Goal: Obtain resource: Obtain resource

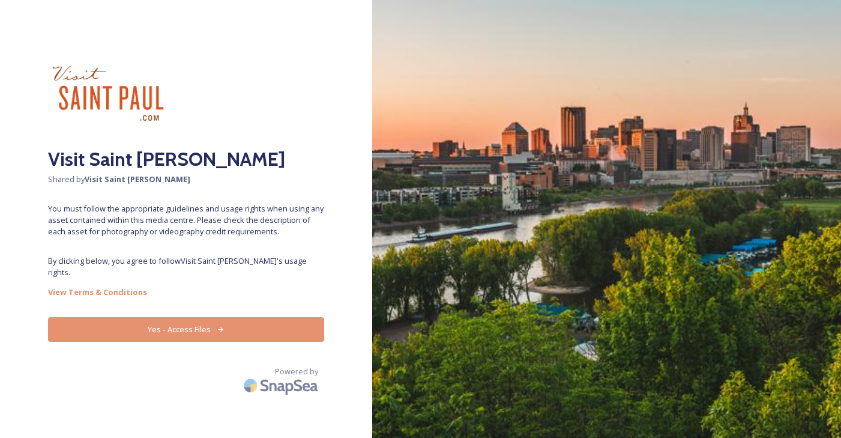
click at [243, 317] on button "Yes - Access Files" at bounding box center [186, 329] width 276 height 25
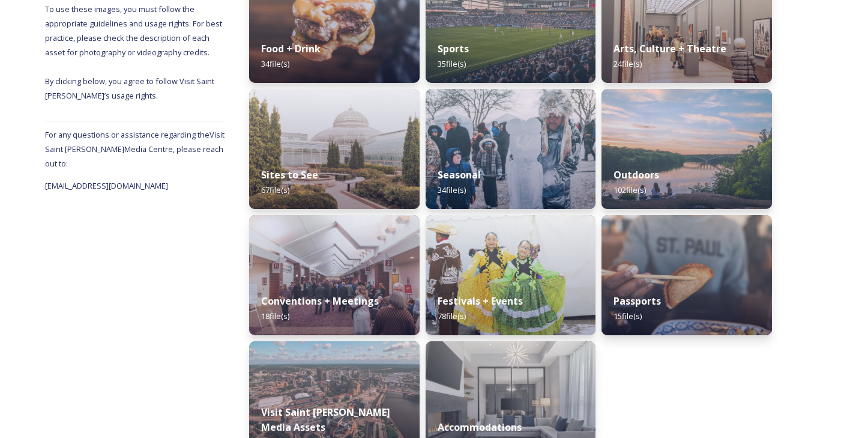
scroll to position [265, 0]
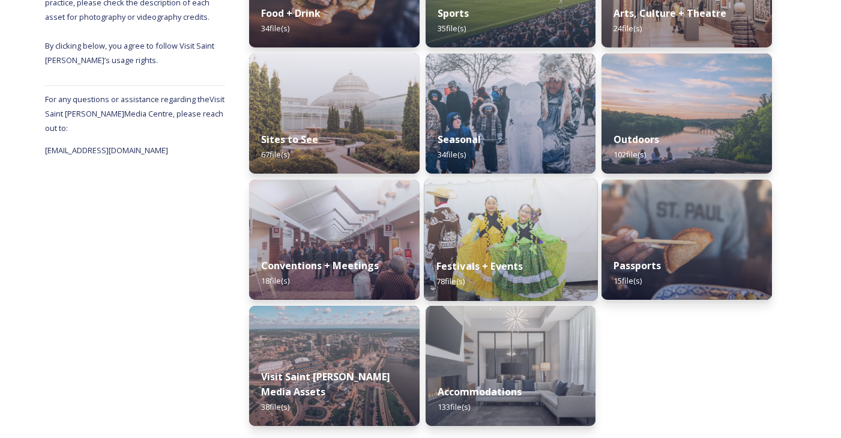
click at [524, 239] on img at bounding box center [511, 239] width 174 height 122
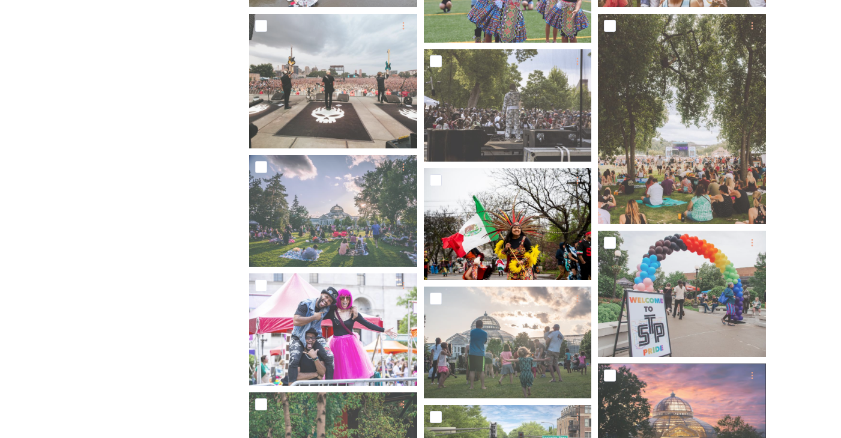
scroll to position [822, 0]
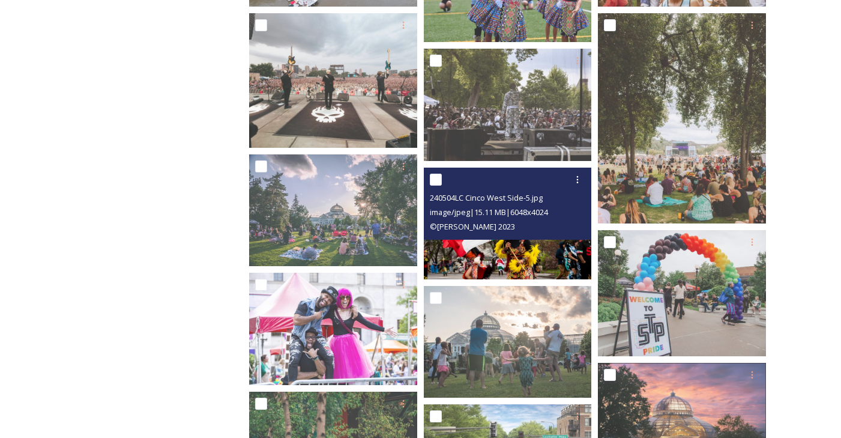
click at [562, 249] on img at bounding box center [508, 224] width 168 height 112
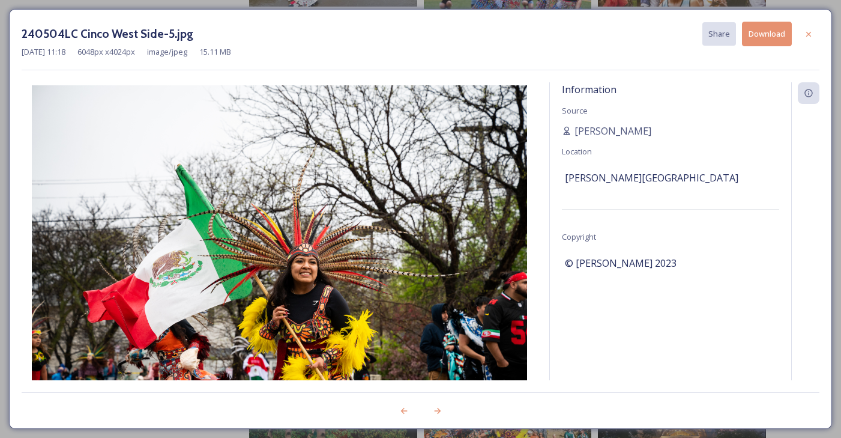
click at [751, 43] on button "Download" at bounding box center [767, 34] width 50 height 25
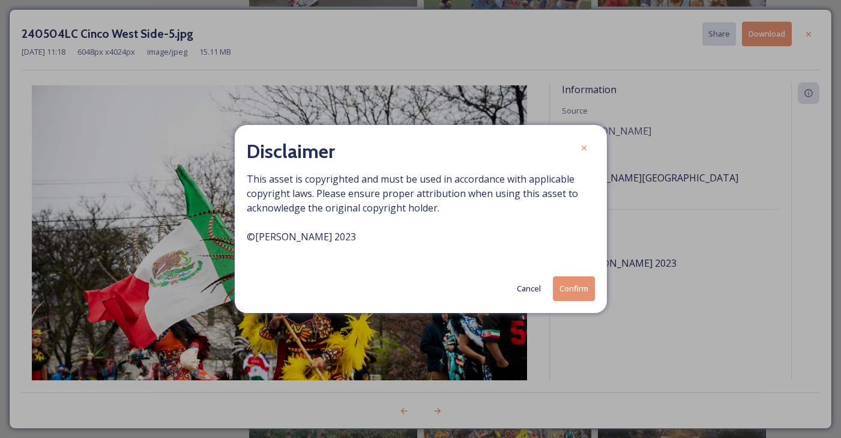
click at [572, 295] on button "Confirm" at bounding box center [574, 288] width 42 height 25
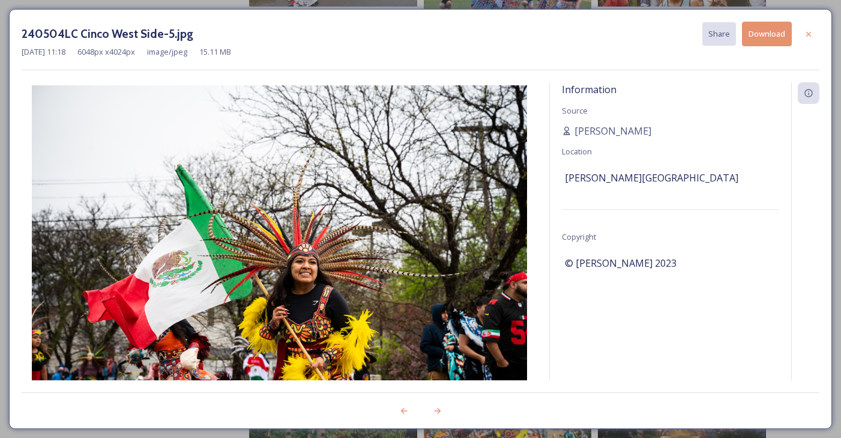
drag, startPoint x: 808, startPoint y: 37, endPoint x: 768, endPoint y: 74, distance: 54.8
click at [808, 36] on icon at bounding box center [809, 34] width 10 height 10
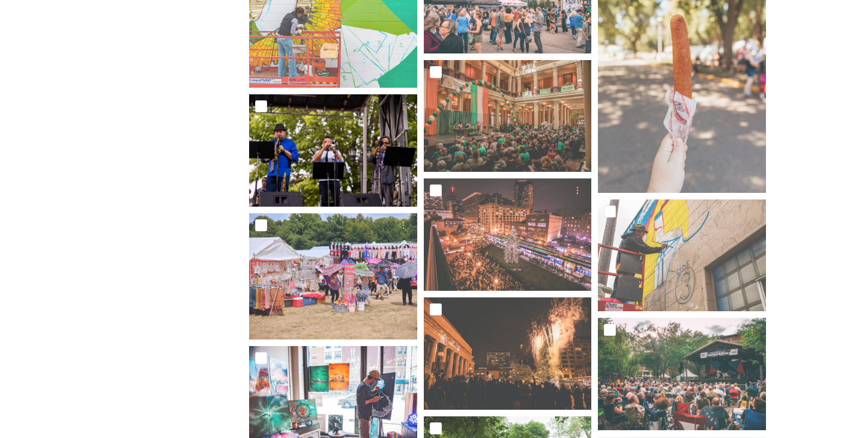
scroll to position [1624, 0]
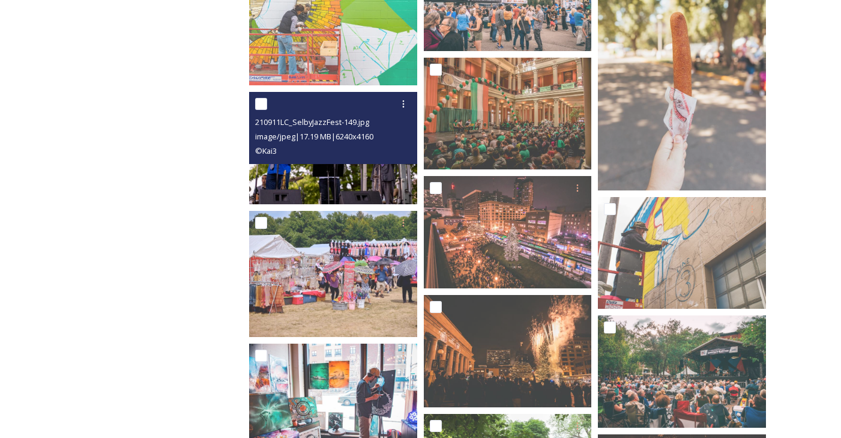
click at [328, 175] on img at bounding box center [333, 148] width 168 height 112
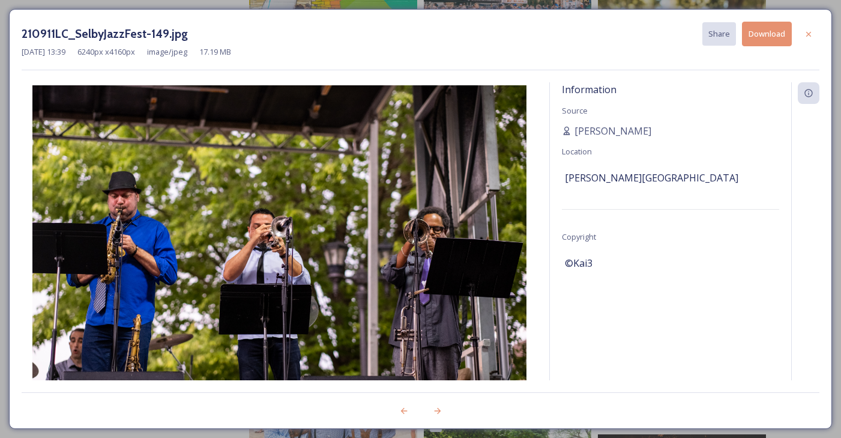
click at [762, 33] on button "Download" at bounding box center [767, 34] width 50 height 25
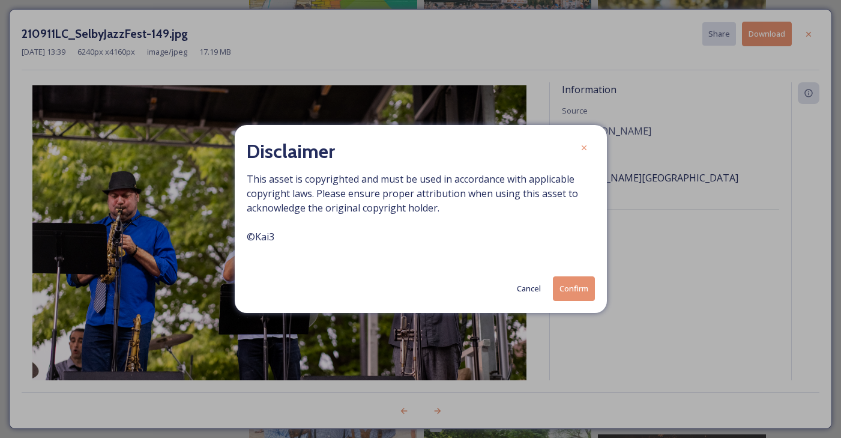
click at [572, 283] on button "Confirm" at bounding box center [574, 288] width 42 height 25
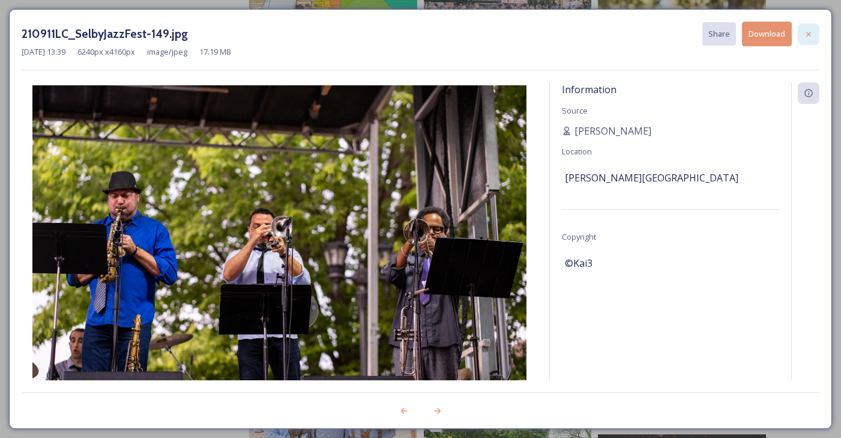
click at [809, 38] on div at bounding box center [809, 34] width 22 height 22
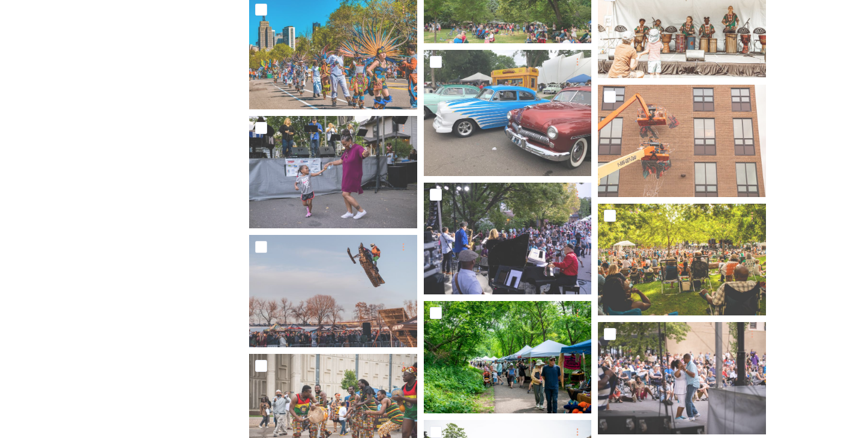
scroll to position [2448, 0]
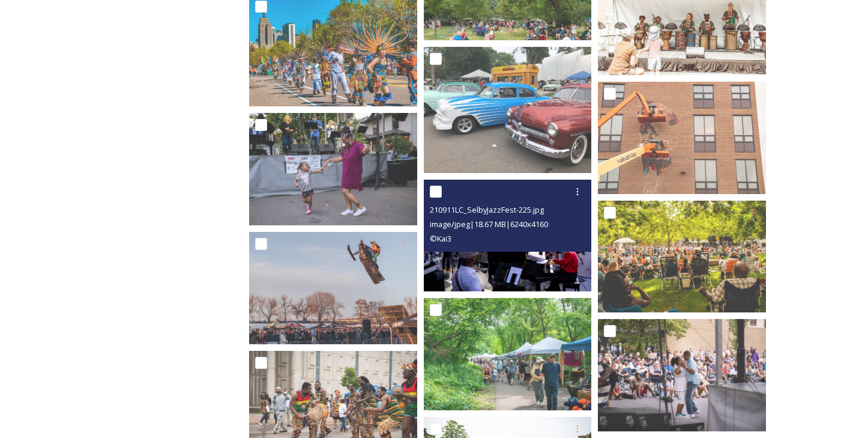
click at [518, 263] on img at bounding box center [508, 236] width 168 height 112
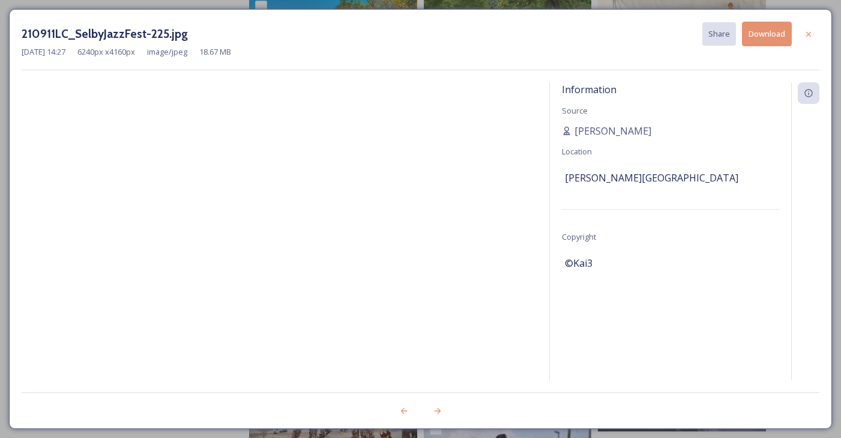
click at [772, 37] on button "Download" at bounding box center [767, 34] width 50 height 25
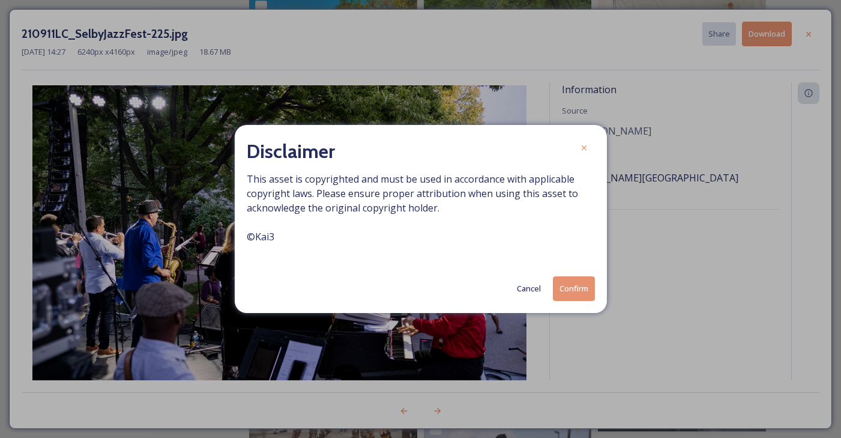
click at [569, 289] on button "Confirm" at bounding box center [574, 288] width 42 height 25
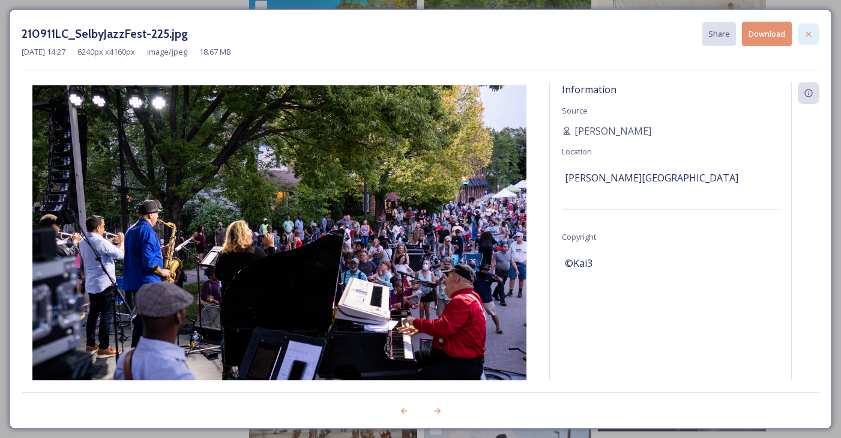
click at [808, 38] on icon at bounding box center [809, 34] width 10 height 10
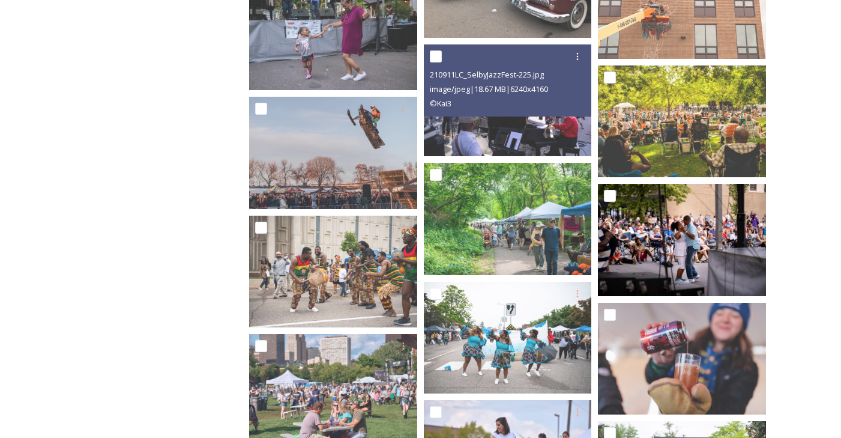
scroll to position [2588, 0]
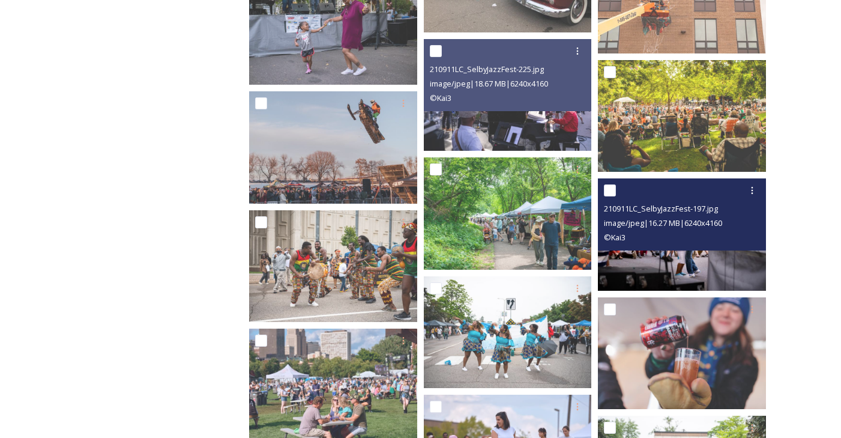
click at [747, 258] on img at bounding box center [682, 234] width 168 height 112
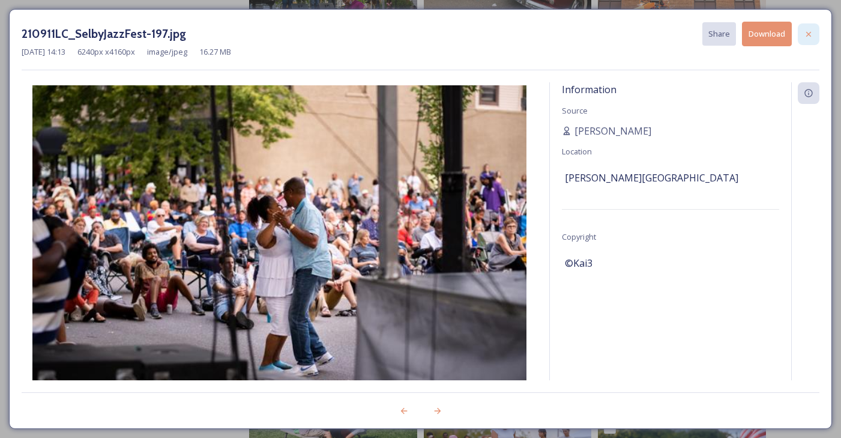
click at [809, 30] on icon at bounding box center [809, 34] width 10 height 10
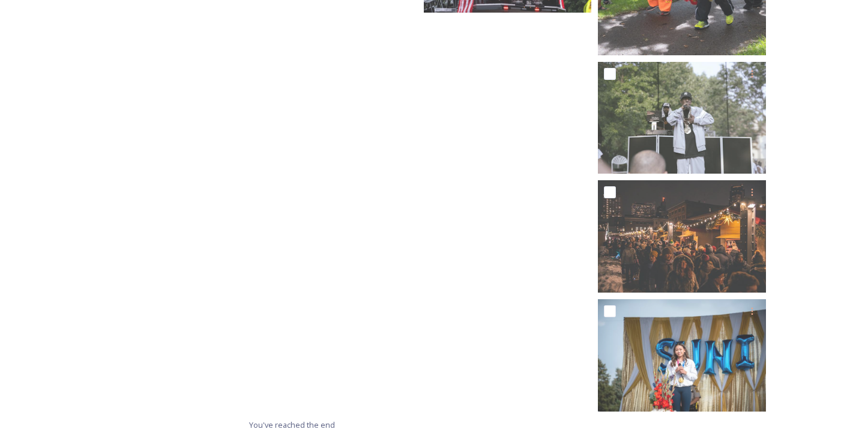
scroll to position [3450, 0]
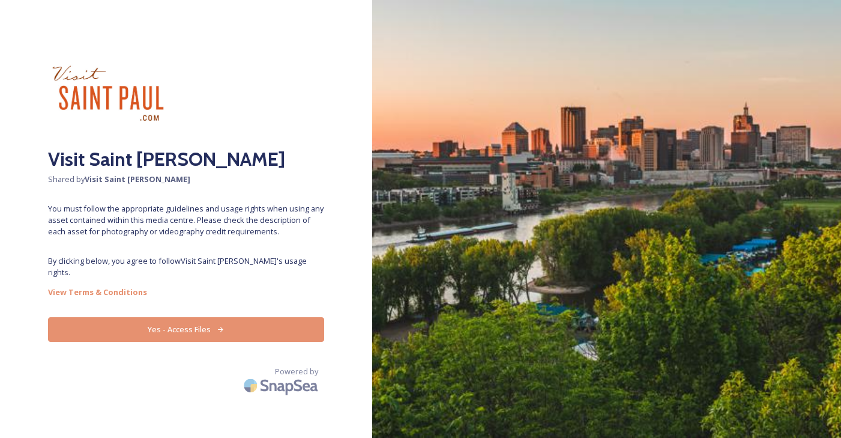
click at [219, 325] on icon at bounding box center [221, 329] width 8 height 8
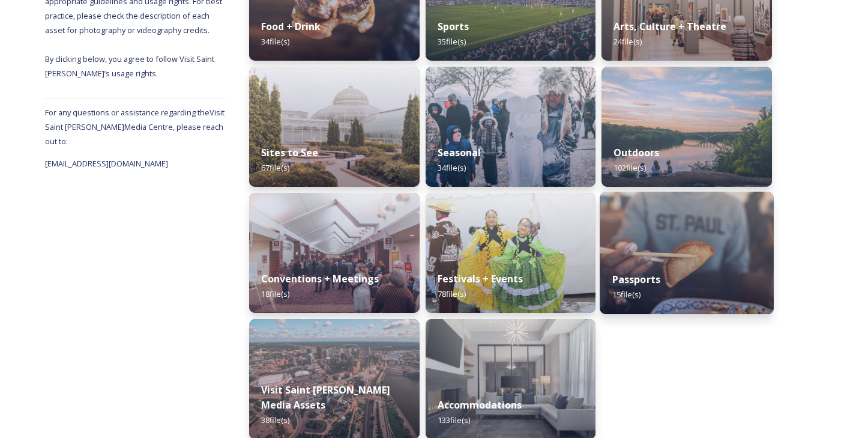
scroll to position [265, 0]
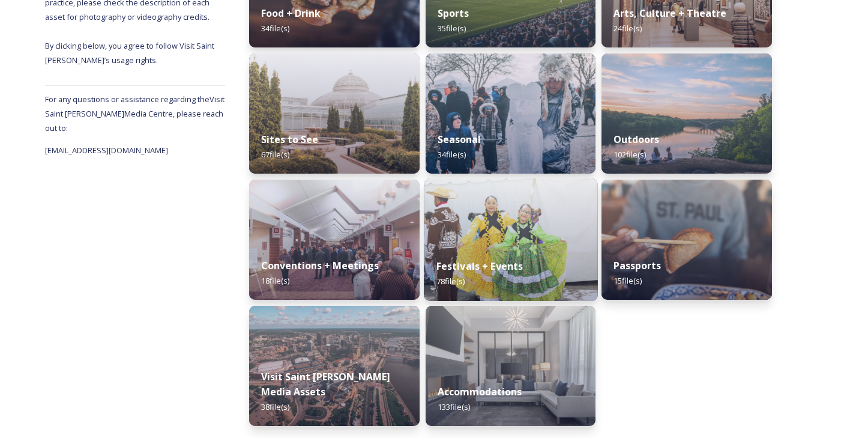
click at [519, 246] on div "Festivals + Events 78 file(s)" at bounding box center [511, 273] width 174 height 55
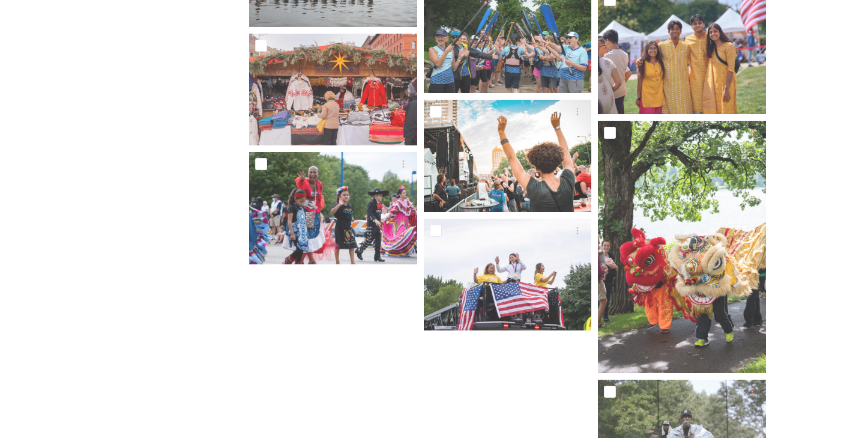
scroll to position [3211, 0]
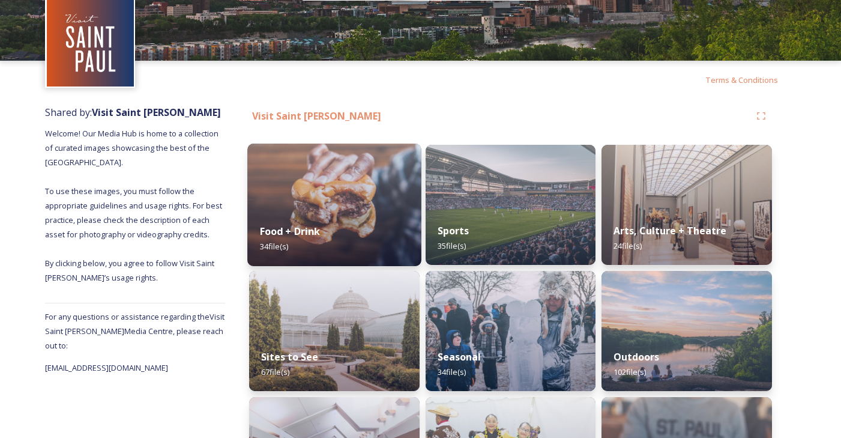
scroll to position [46, 0]
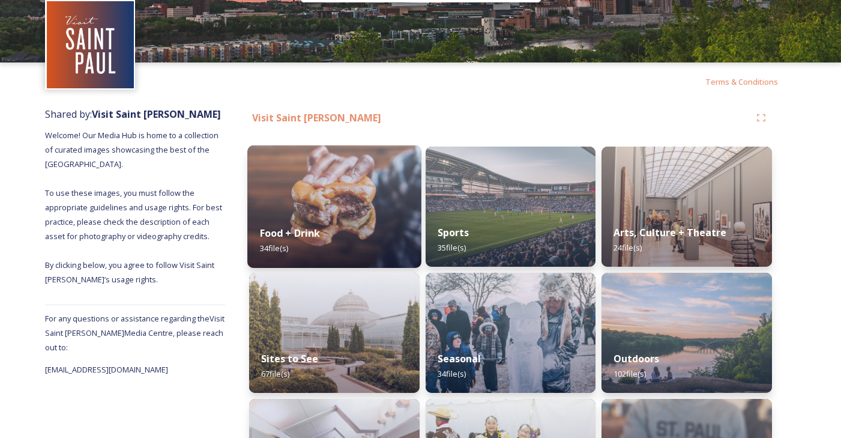
click at [409, 198] on img at bounding box center [334, 206] width 174 height 122
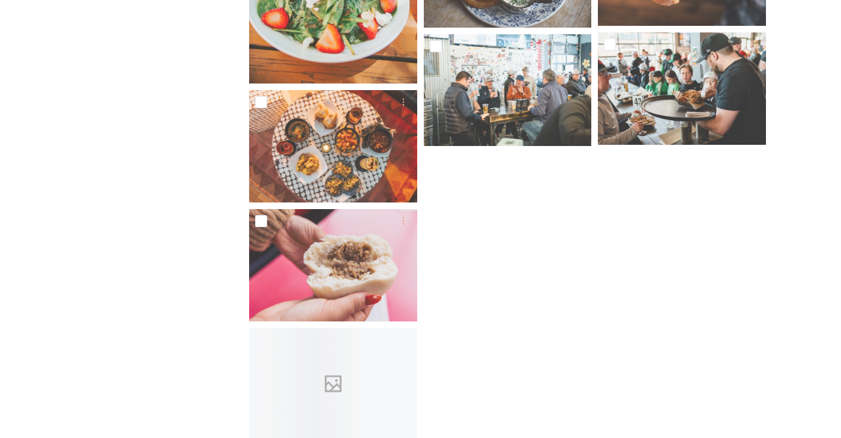
scroll to position [1444, 0]
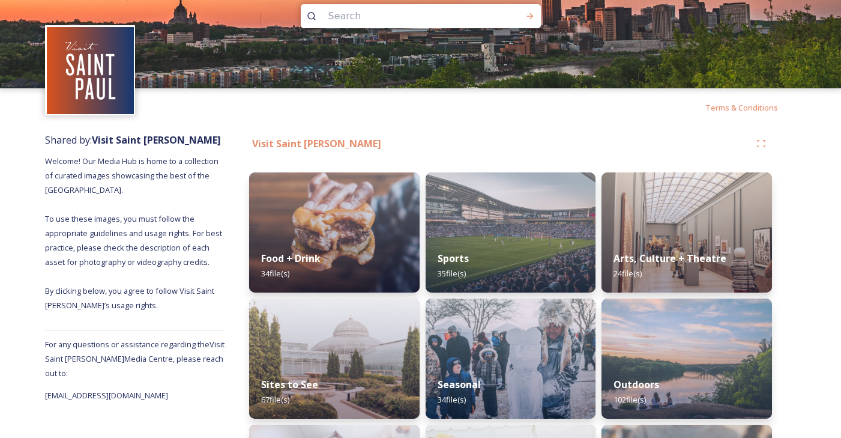
scroll to position [41, 0]
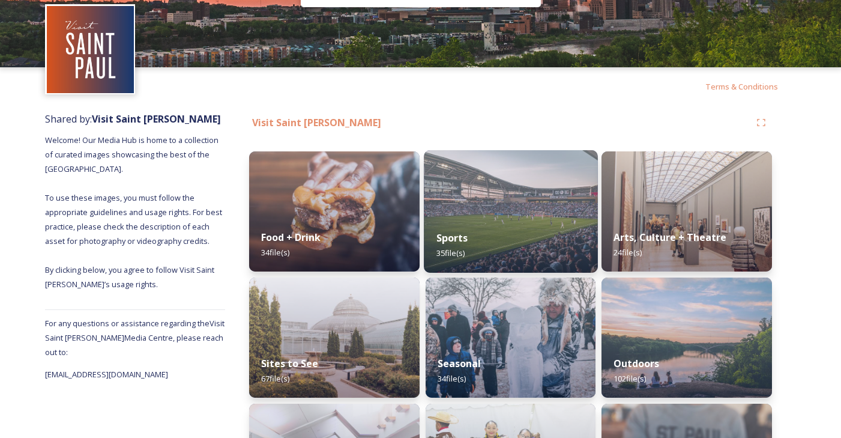
click at [551, 182] on img at bounding box center [511, 211] width 174 height 122
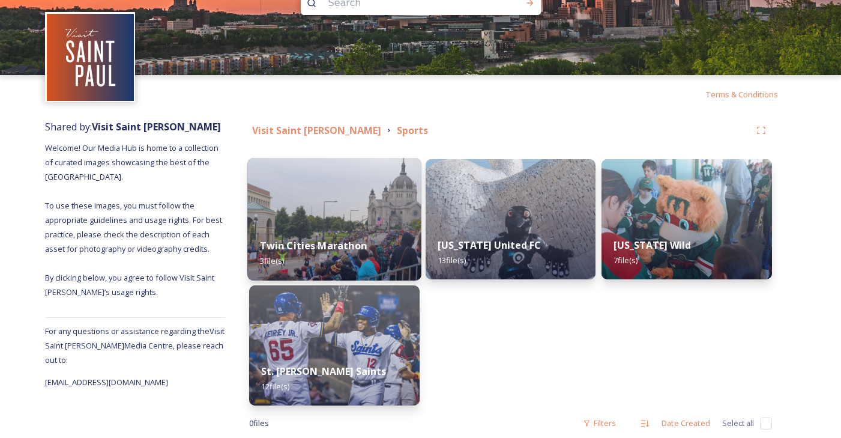
scroll to position [56, 0]
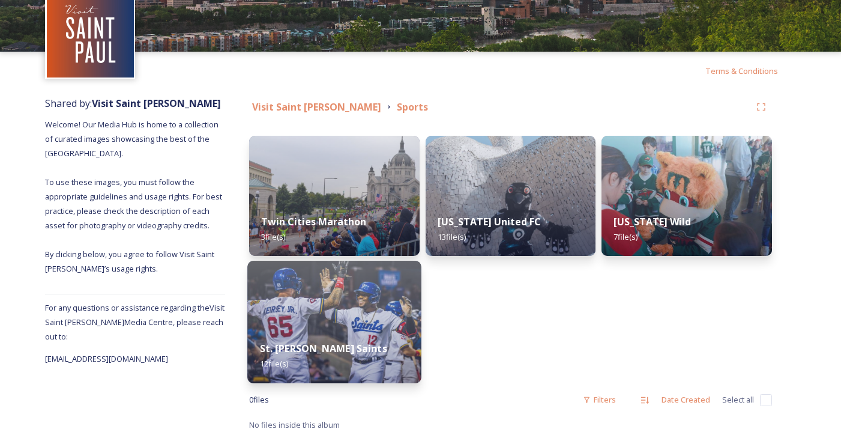
click at [356, 291] on img at bounding box center [334, 322] width 174 height 122
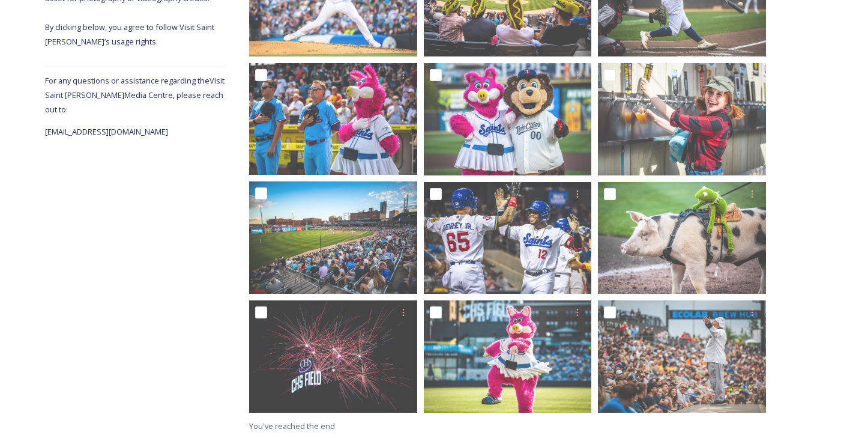
scroll to position [285, 0]
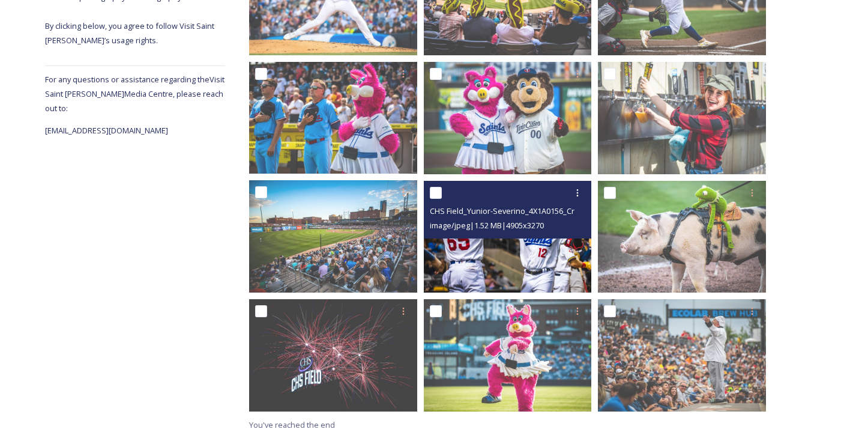
click at [563, 251] on img at bounding box center [508, 236] width 168 height 112
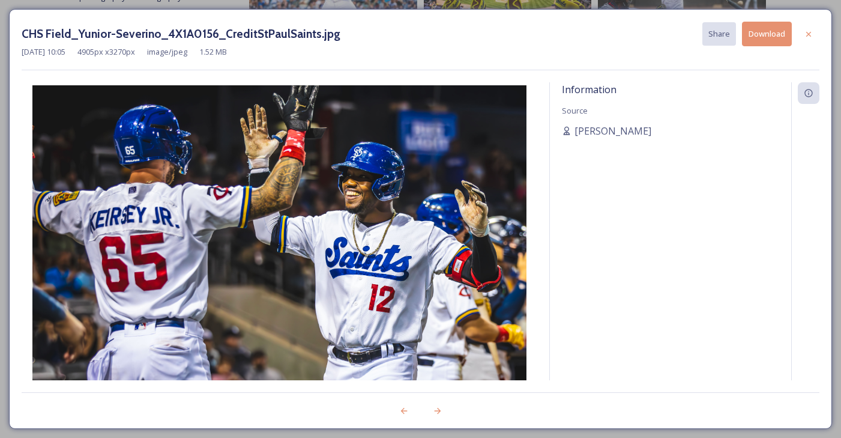
click at [756, 40] on button "Download" at bounding box center [767, 34] width 50 height 25
click at [803, 32] on div at bounding box center [809, 34] width 22 height 22
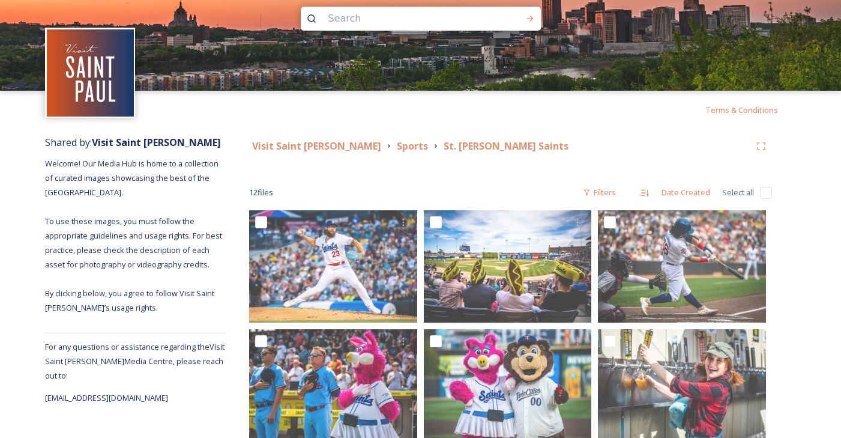
scroll to position [17, 0]
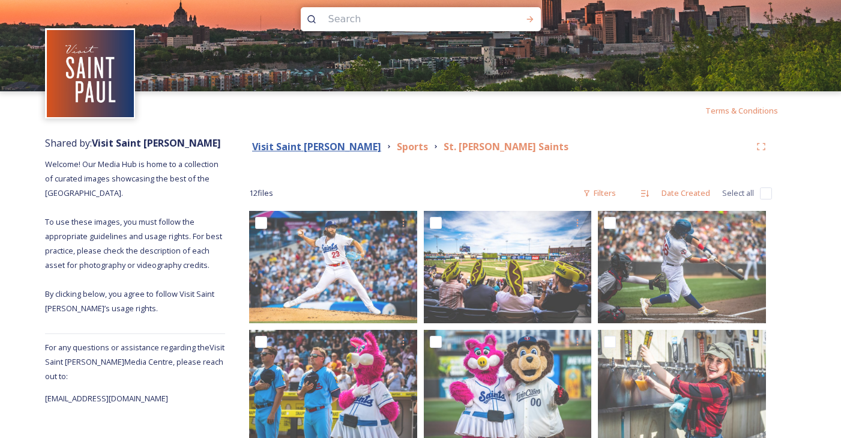
click at [306, 148] on strong "Visit Saint [PERSON_NAME]" at bounding box center [316, 146] width 129 height 13
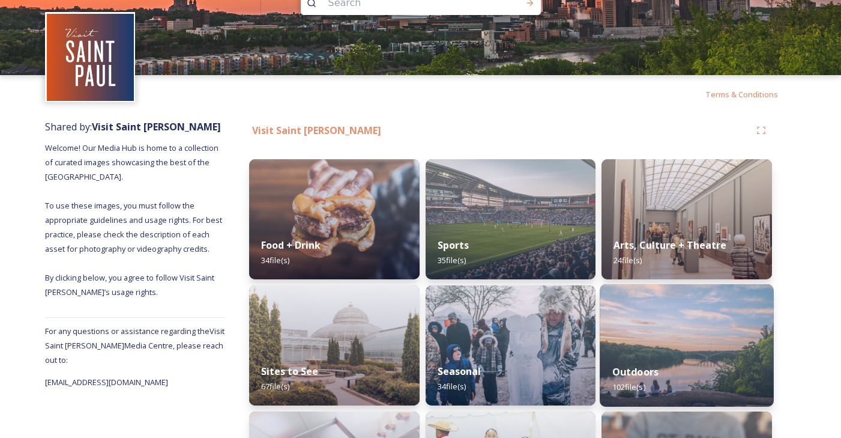
scroll to position [82, 0]
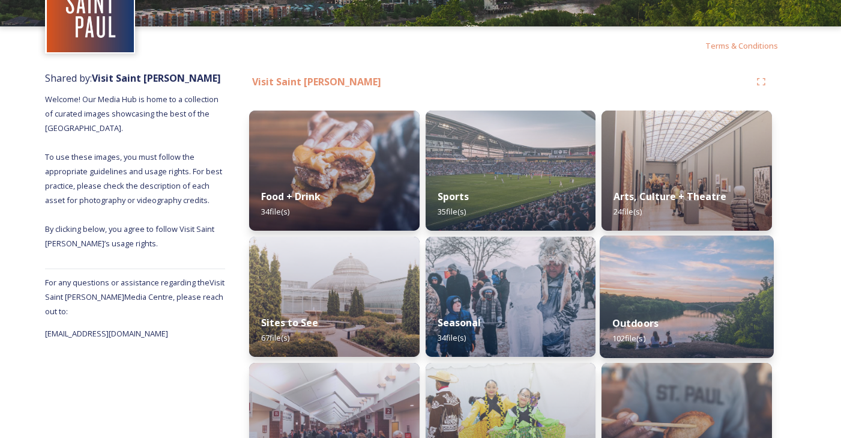
click at [700, 294] on img at bounding box center [687, 296] width 174 height 122
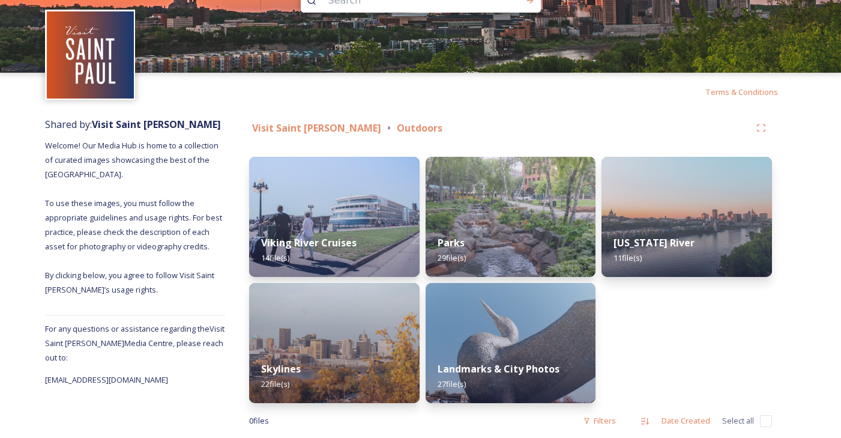
scroll to position [56, 0]
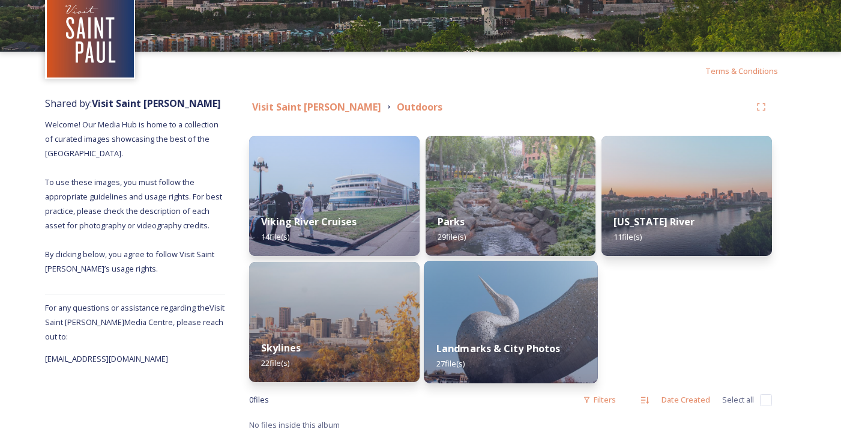
click at [569, 300] on img at bounding box center [511, 322] width 174 height 122
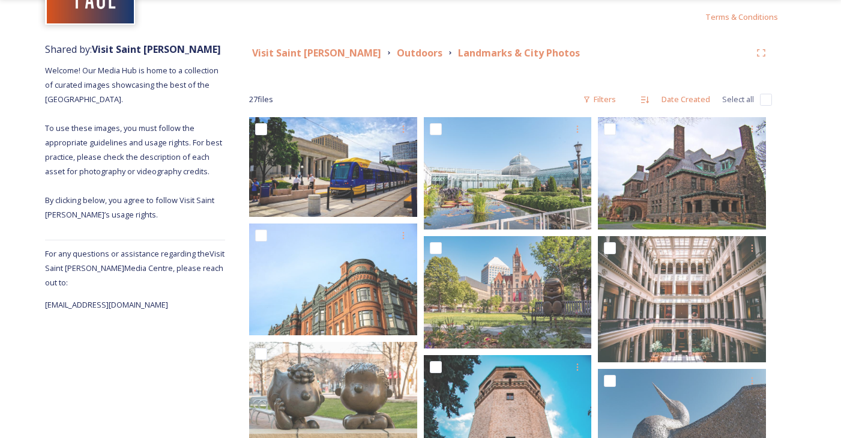
scroll to position [110, 0]
click at [370, 61] on div "Visit Saint [PERSON_NAME] Outdoors Landmarks & City Photos" at bounding box center [510, 54] width 523 height 22
click at [397, 58] on strong "Outdoors" at bounding box center [420, 53] width 46 height 13
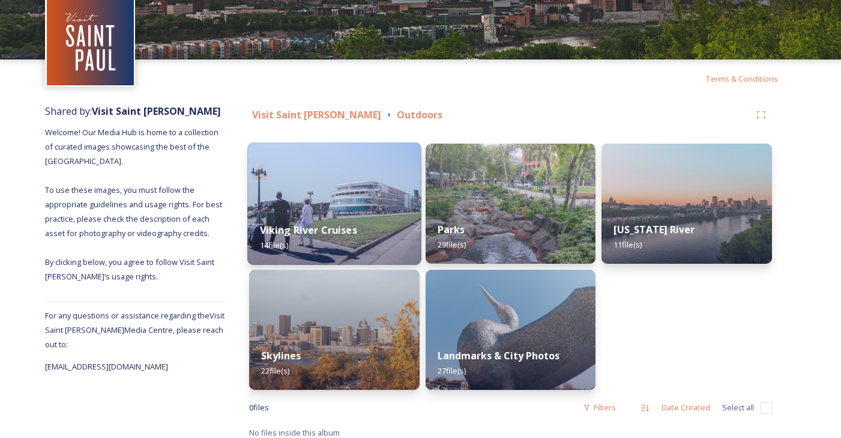
scroll to position [56, 0]
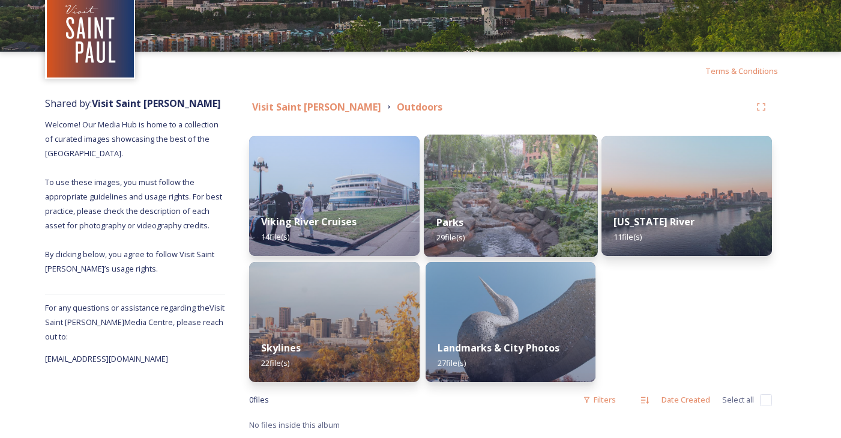
click at [525, 197] on img at bounding box center [511, 195] width 174 height 122
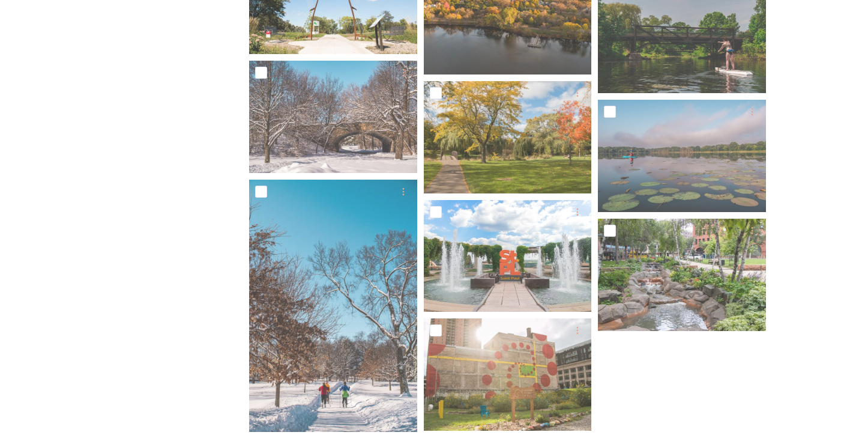
scroll to position [1133, 0]
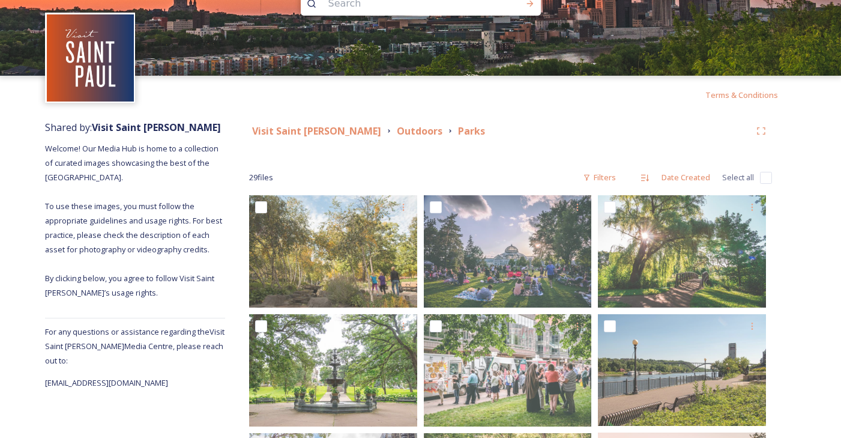
scroll to position [0, 0]
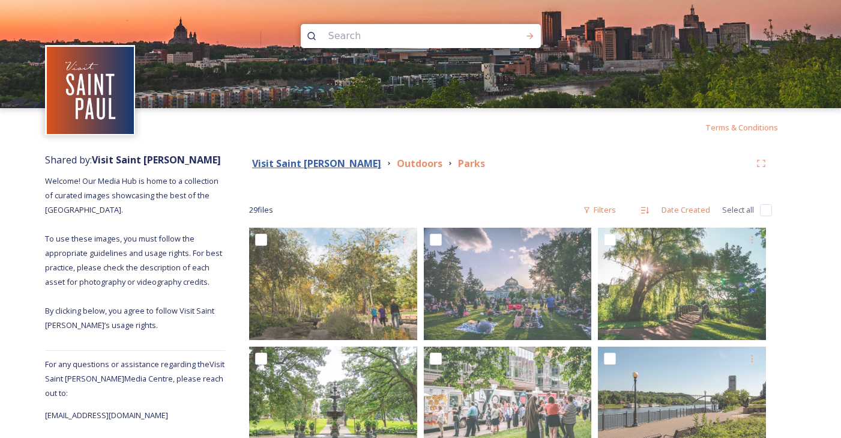
drag, startPoint x: 294, startPoint y: 165, endPoint x: 323, endPoint y: 166, distance: 28.8
click at [294, 165] on strong "Visit Saint [PERSON_NAME]" at bounding box center [316, 163] width 129 height 13
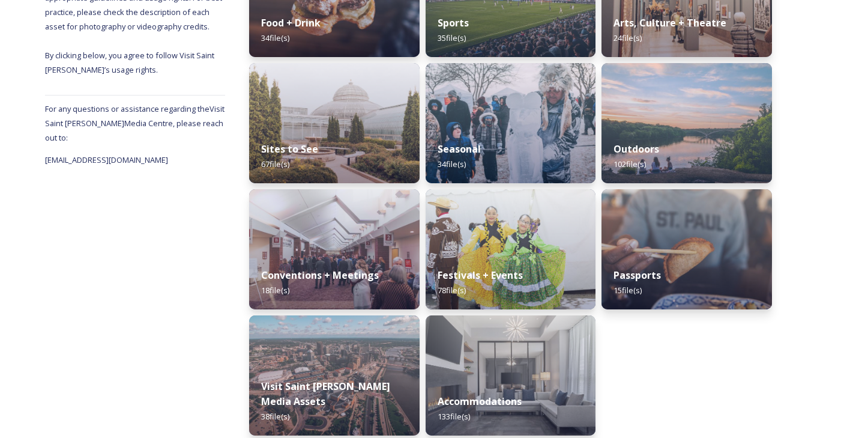
scroll to position [265, 0]
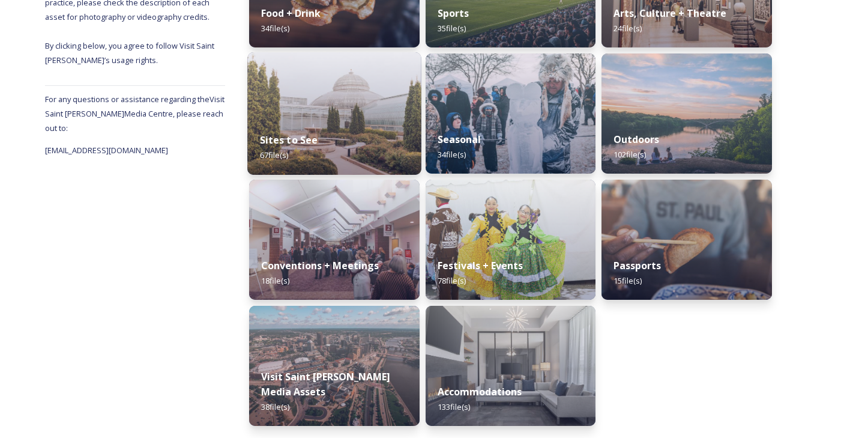
click at [367, 115] on img at bounding box center [334, 113] width 174 height 122
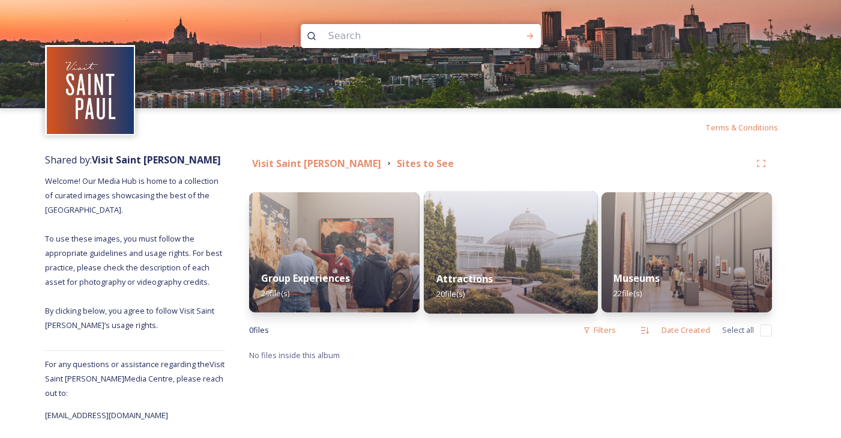
click at [476, 253] on img at bounding box center [511, 252] width 174 height 122
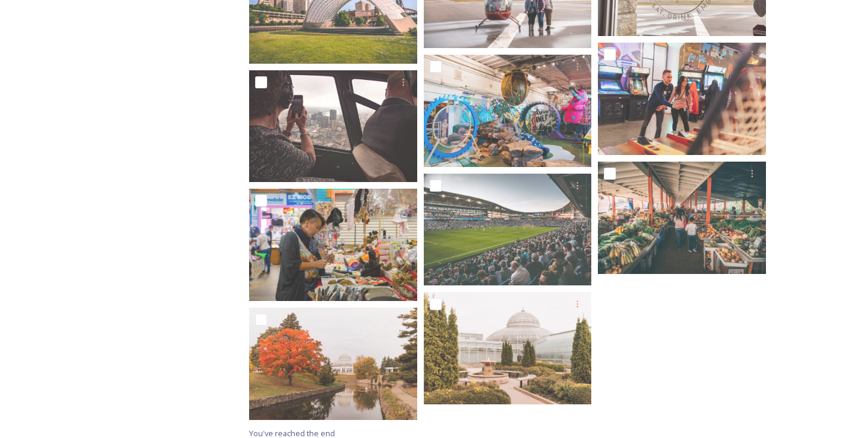
scroll to position [656, 0]
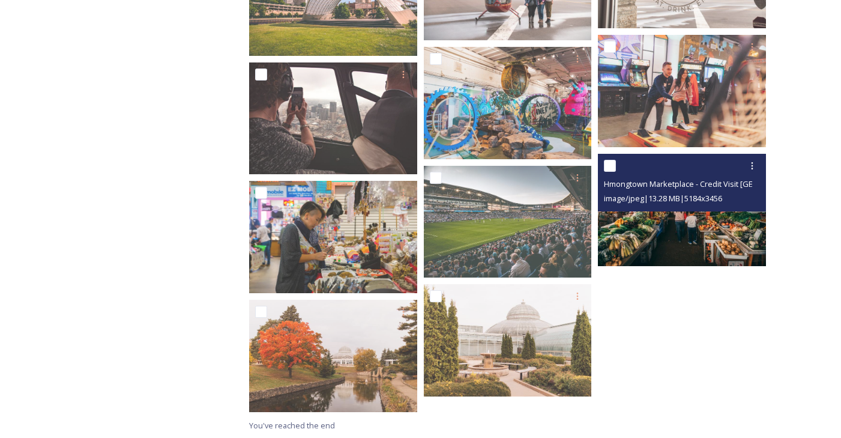
click at [736, 255] on img at bounding box center [682, 210] width 168 height 112
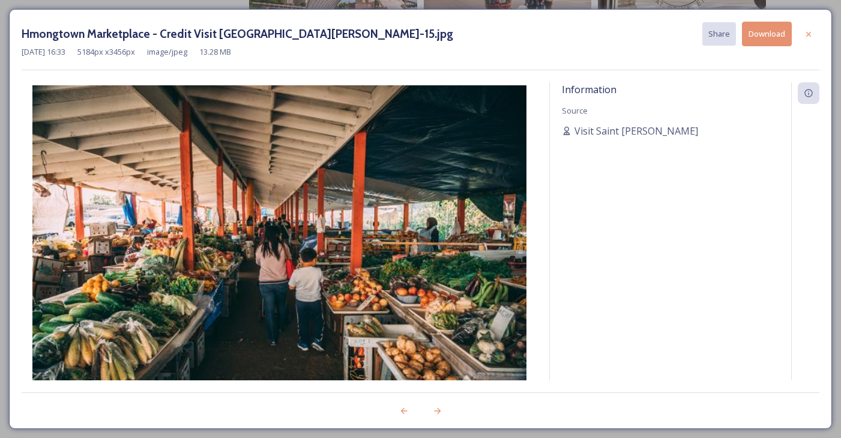
click at [809, 35] on icon at bounding box center [809, 34] width 10 height 10
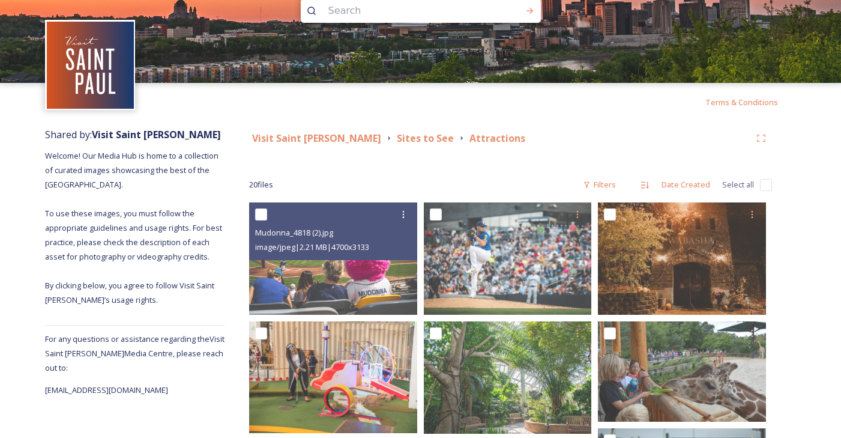
scroll to position [0, 0]
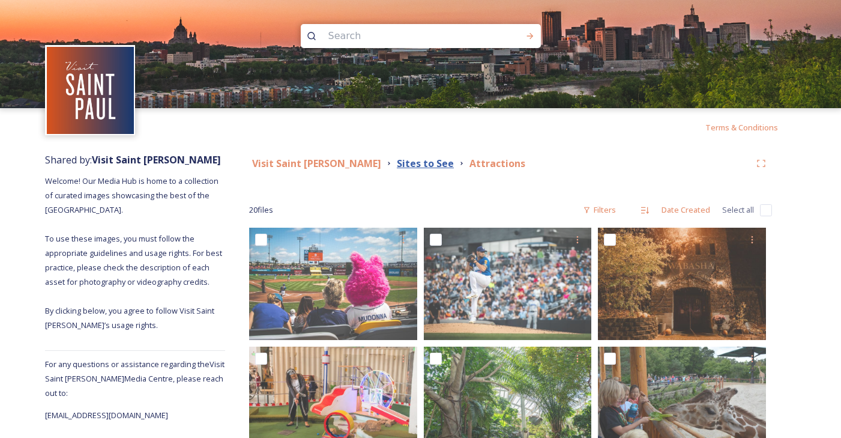
click at [397, 168] on strong "Sites to See" at bounding box center [425, 163] width 57 height 13
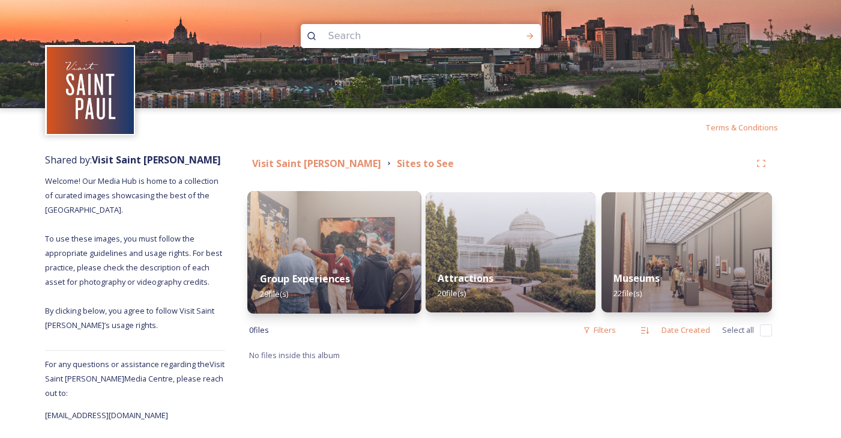
click at [277, 231] on img at bounding box center [334, 252] width 174 height 122
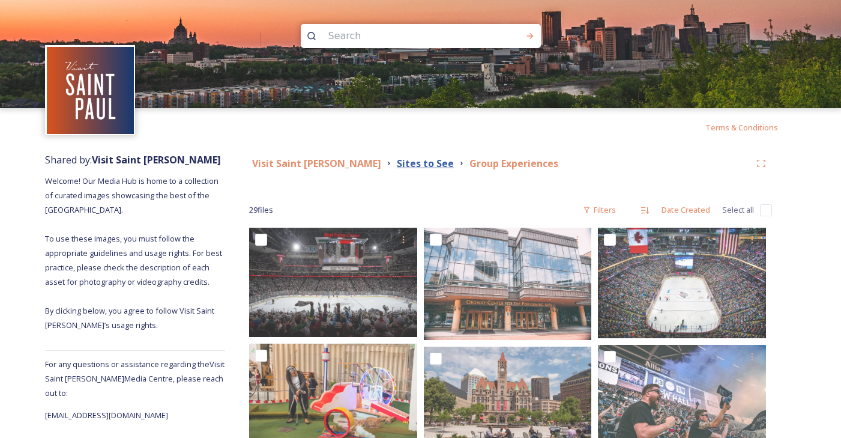
click at [397, 169] on strong "Sites to See" at bounding box center [425, 163] width 57 height 13
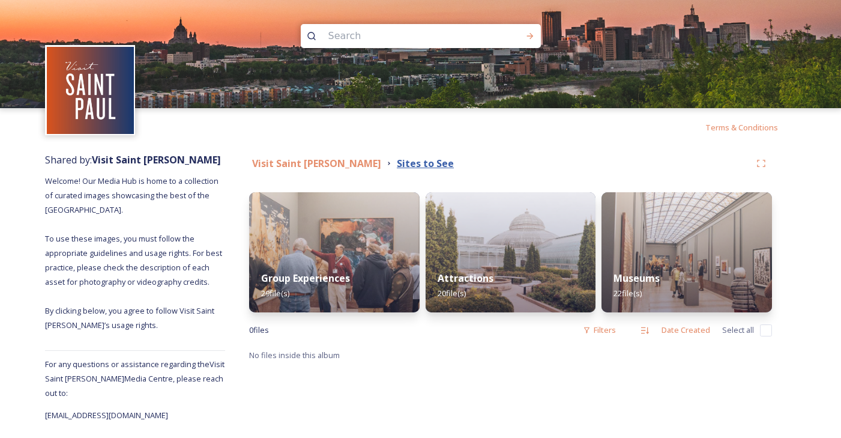
click at [397, 163] on strong "Sites to See" at bounding box center [425, 163] width 57 height 13
click at [294, 167] on strong "Visit Saint [PERSON_NAME]" at bounding box center [316, 163] width 129 height 13
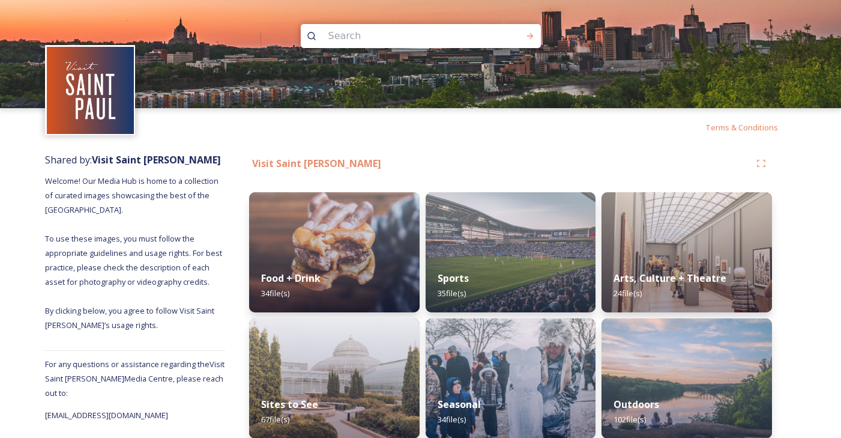
click at [366, 31] on input at bounding box center [404, 36] width 165 height 26
type input "farmers"
click at [534, 38] on icon at bounding box center [530, 36] width 10 height 10
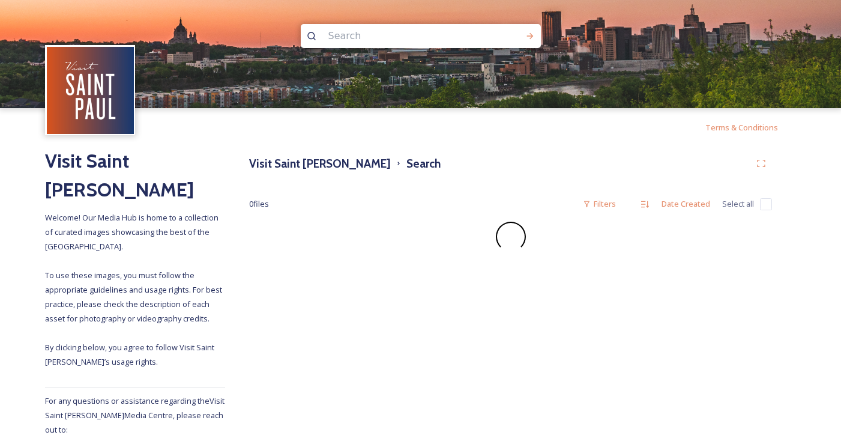
click at [461, 40] on input at bounding box center [404, 36] width 165 height 26
click at [462, 40] on input at bounding box center [404, 36] width 165 height 26
click at [534, 35] on icon at bounding box center [530, 36] width 10 height 10
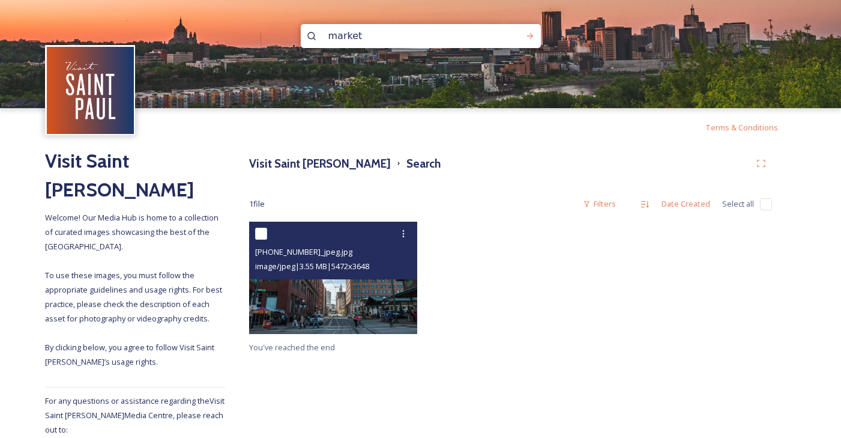
click at [319, 297] on img at bounding box center [333, 278] width 168 height 112
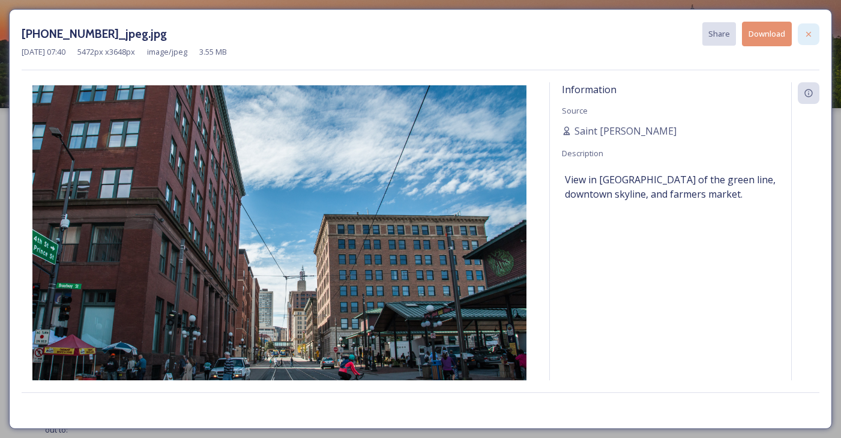
click at [812, 32] on icon at bounding box center [809, 34] width 10 height 10
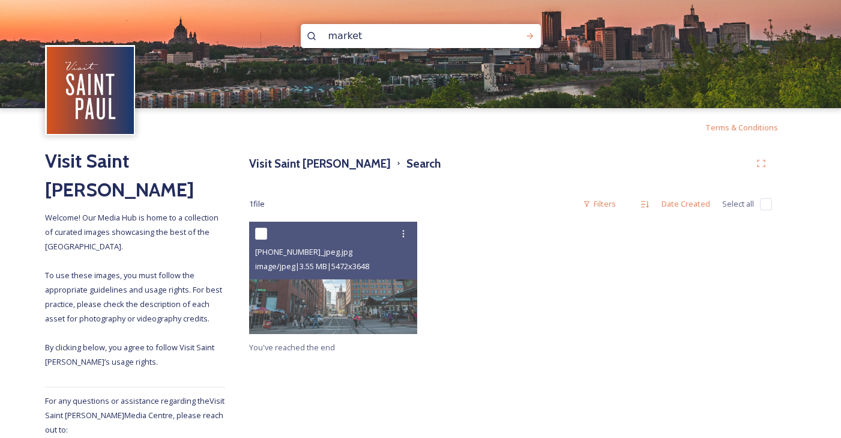
click at [402, 43] on input "market" at bounding box center [404, 36] width 165 height 26
click at [402, 44] on input "market" at bounding box center [404, 36] width 165 height 26
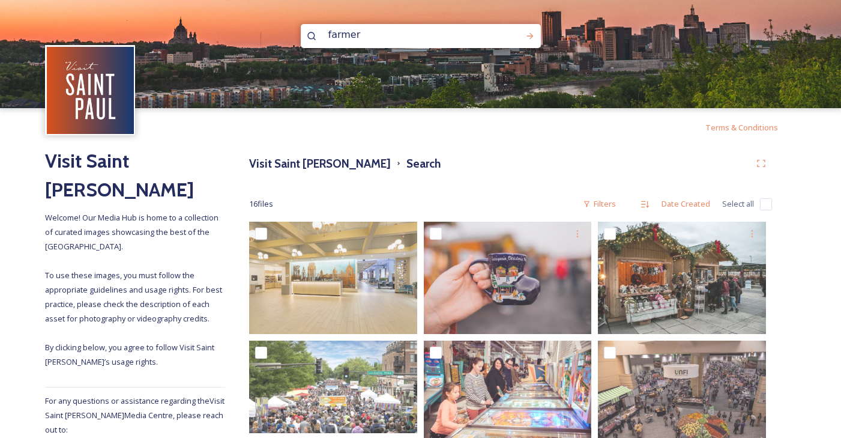
click at [376, 37] on input "farmer" at bounding box center [404, 35] width 165 height 26
click at [375, 37] on input "farmer" at bounding box center [404, 35] width 165 height 26
type input "market"
click at [533, 37] on icon at bounding box center [530, 36] width 10 height 10
